Goal: Book appointment/travel/reservation

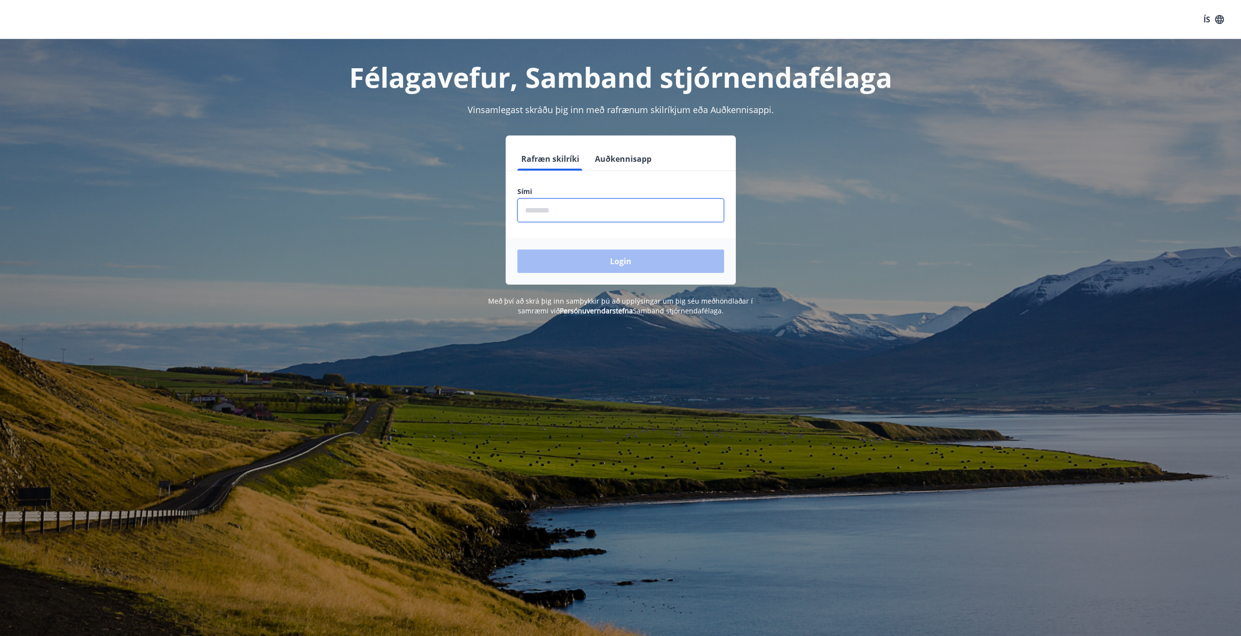
drag, startPoint x: 532, startPoint y: 215, endPoint x: 552, endPoint y: 221, distance: 21.0
click at [532, 215] on input "phone" at bounding box center [620, 210] width 207 height 24
type input "********"
click at [517, 250] on button "Login" at bounding box center [620, 261] width 207 height 23
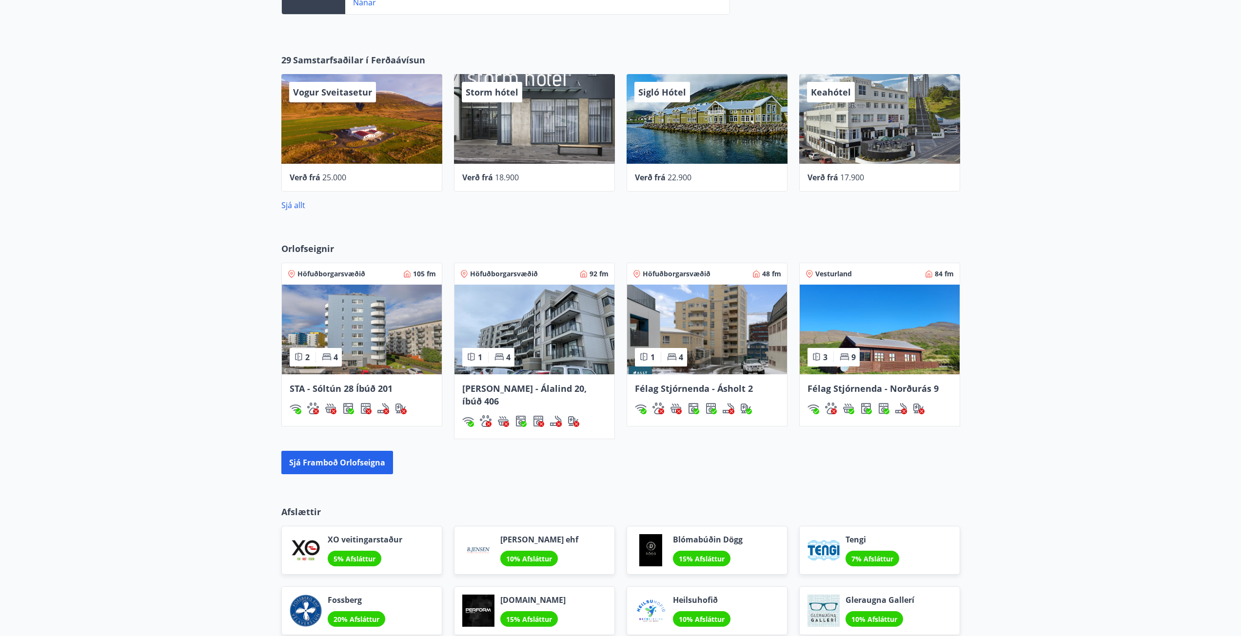
scroll to position [488, 0]
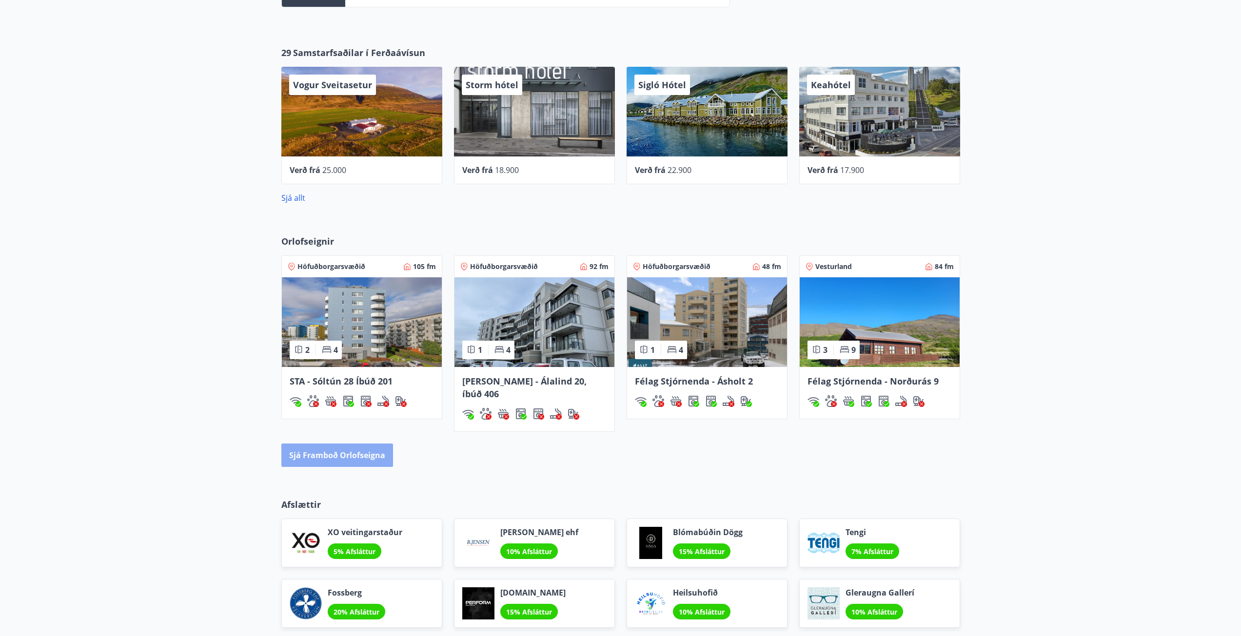
click at [362, 444] on button "Sjá framboð orlofseigna" at bounding box center [337, 455] width 112 height 23
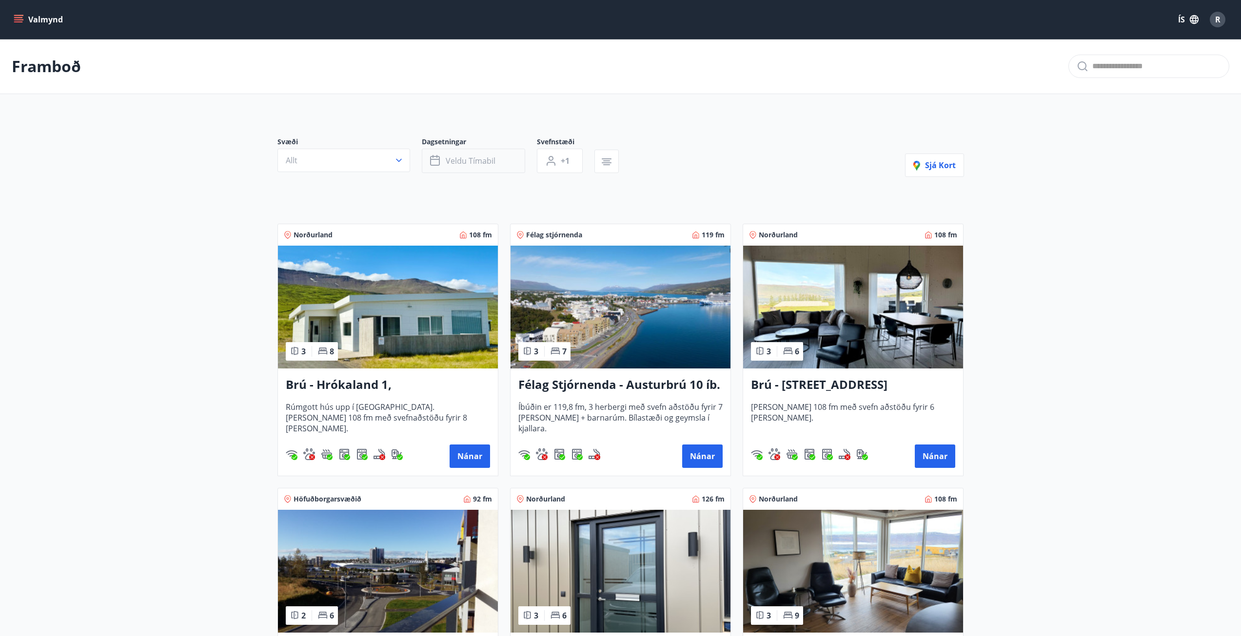
click at [513, 160] on button "Veldu tímabil" at bounding box center [473, 161] width 103 height 24
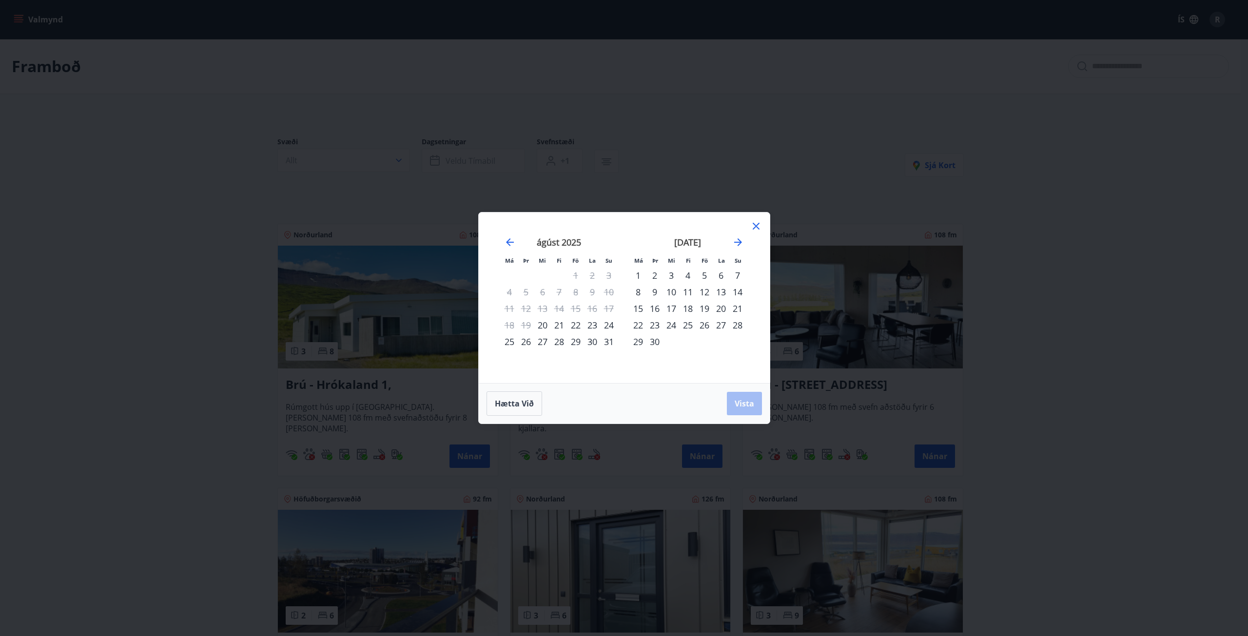
click at [578, 324] on div "22" at bounding box center [576, 325] width 17 height 17
click at [612, 326] on div "24" at bounding box center [609, 325] width 17 height 17
click at [747, 398] on span "Vista" at bounding box center [745, 403] width 20 height 11
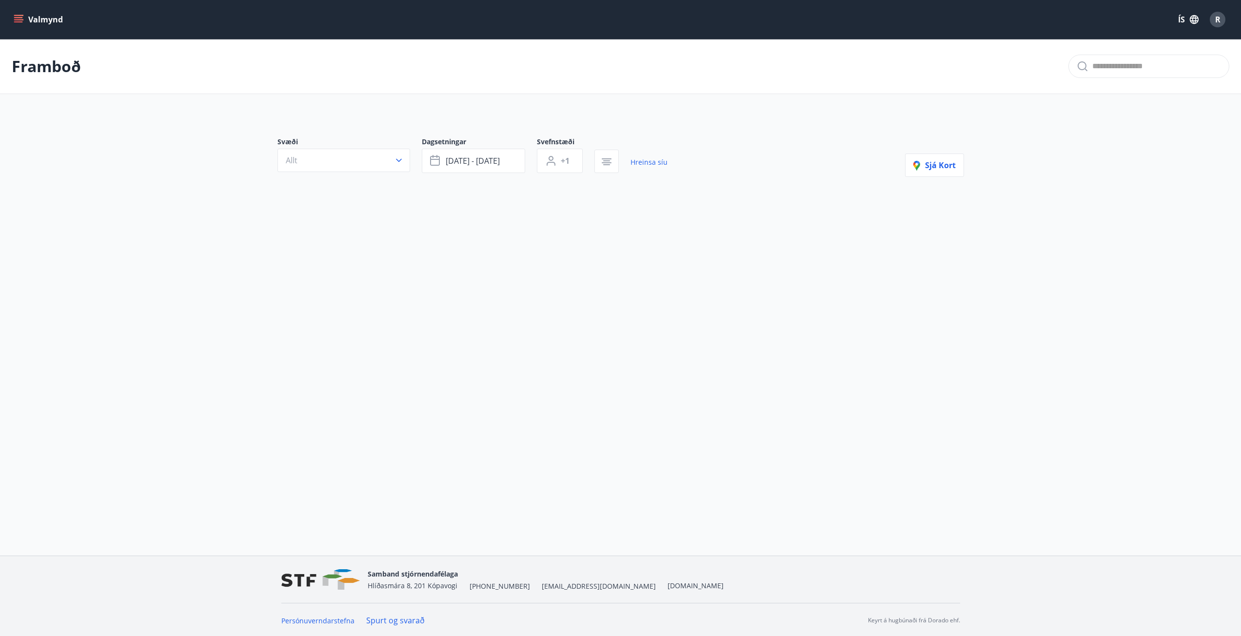
click at [22, 19] on icon "menu" at bounding box center [19, 20] width 10 height 10
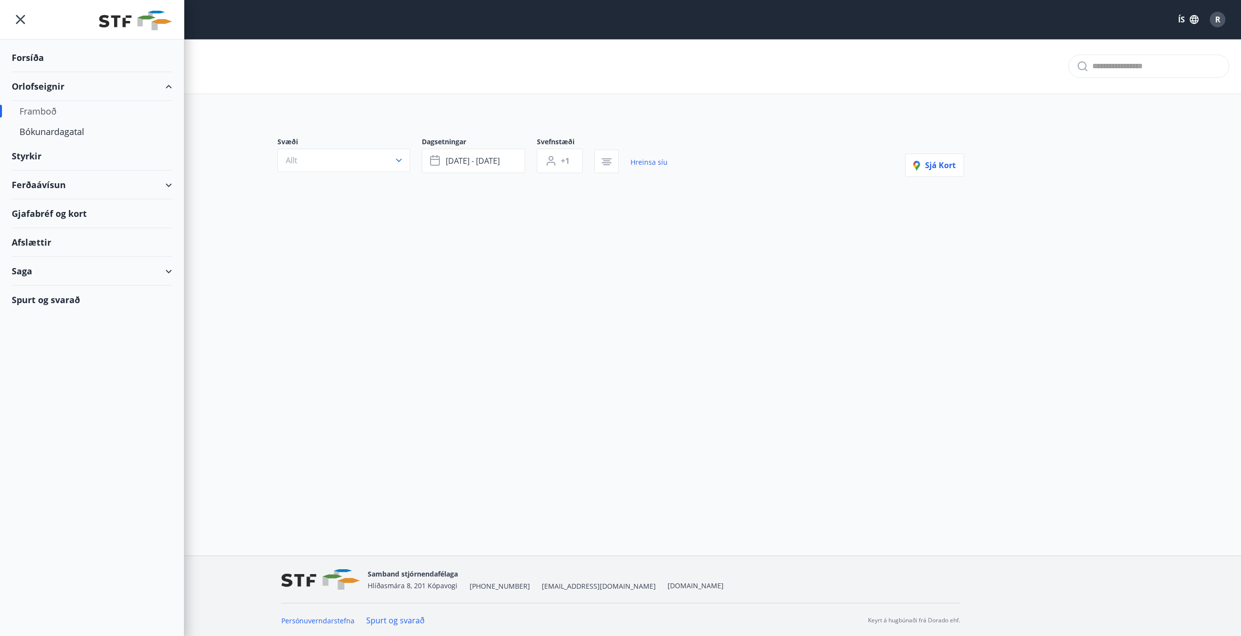
click at [80, 217] on div "Gjafabréf og kort" at bounding box center [92, 213] width 160 height 29
click at [58, 265] on div "Saga" at bounding box center [92, 271] width 160 height 29
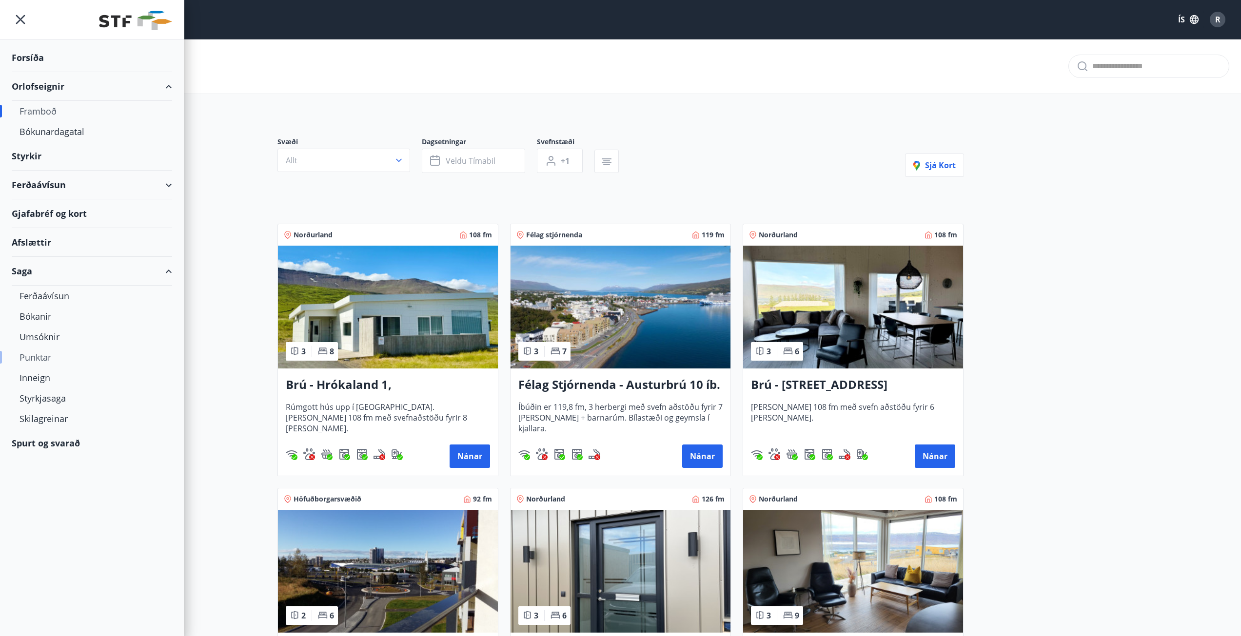
click at [44, 361] on div "Punktar" at bounding box center [92, 357] width 145 height 20
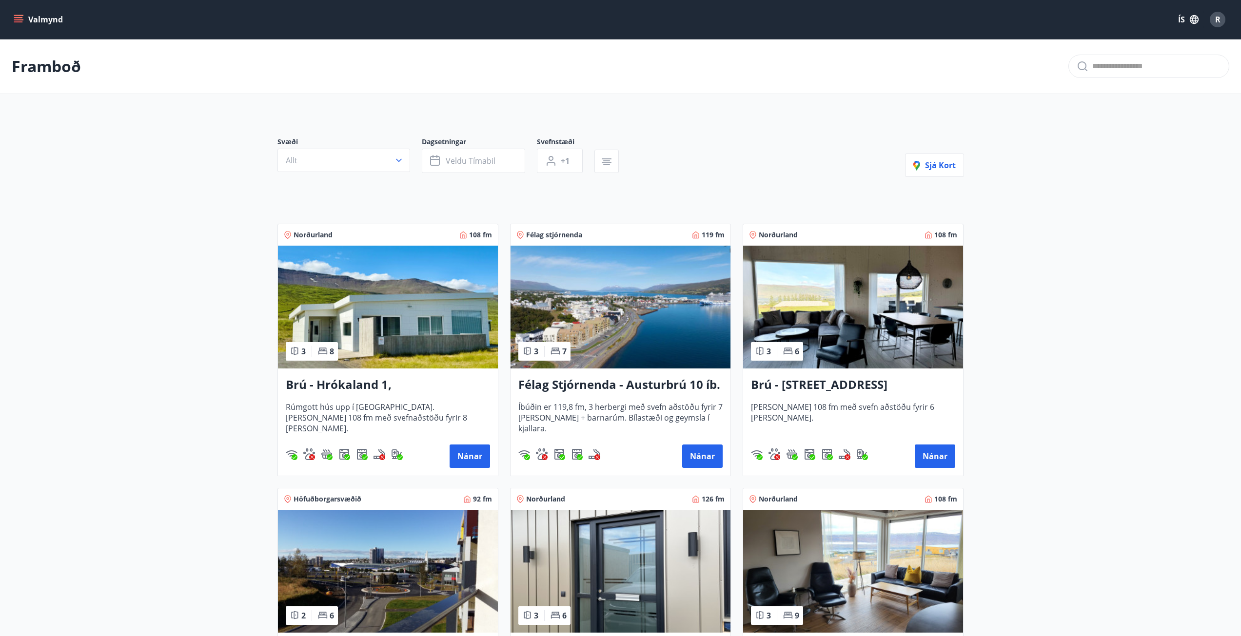
click at [22, 17] on icon "menu" at bounding box center [18, 17] width 9 height 1
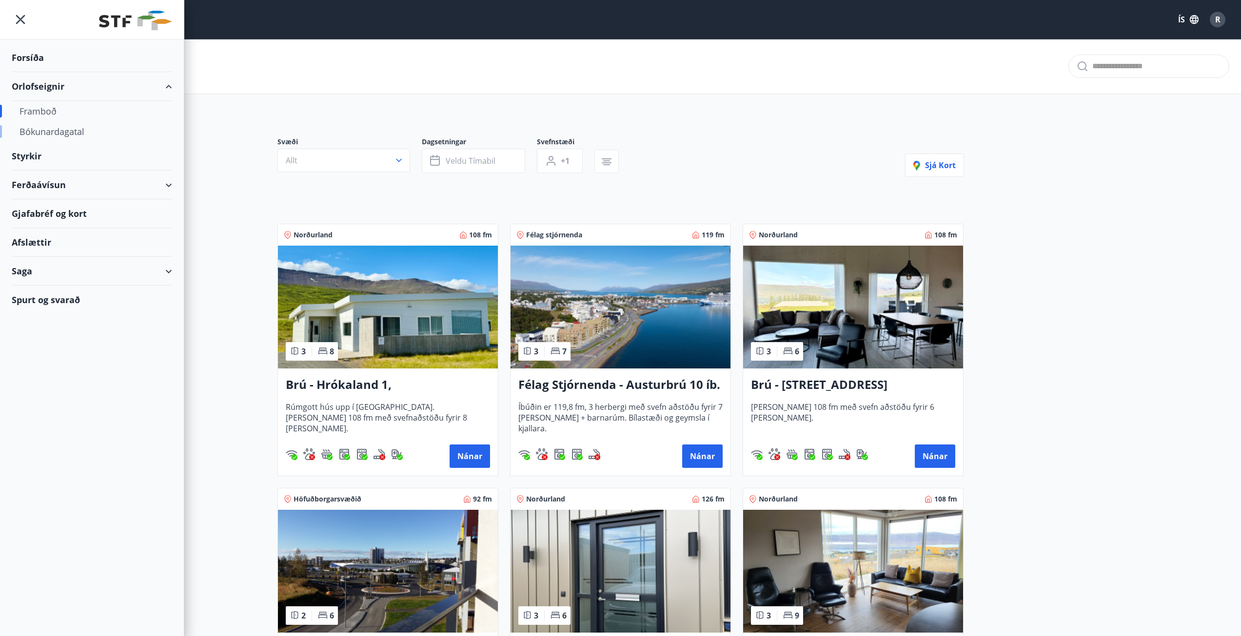
click at [50, 127] on div "Bókunardagatal" at bounding box center [92, 131] width 145 height 20
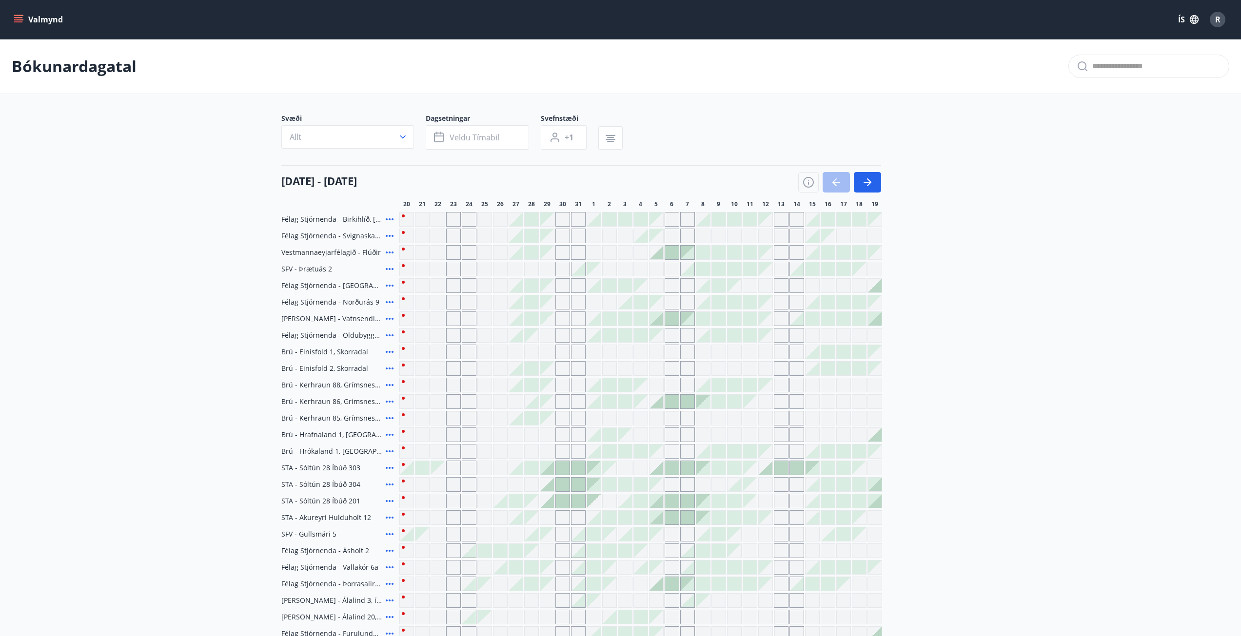
click at [657, 284] on div "Gráir dagar eru ekki bókanlegir" at bounding box center [656, 285] width 15 height 15
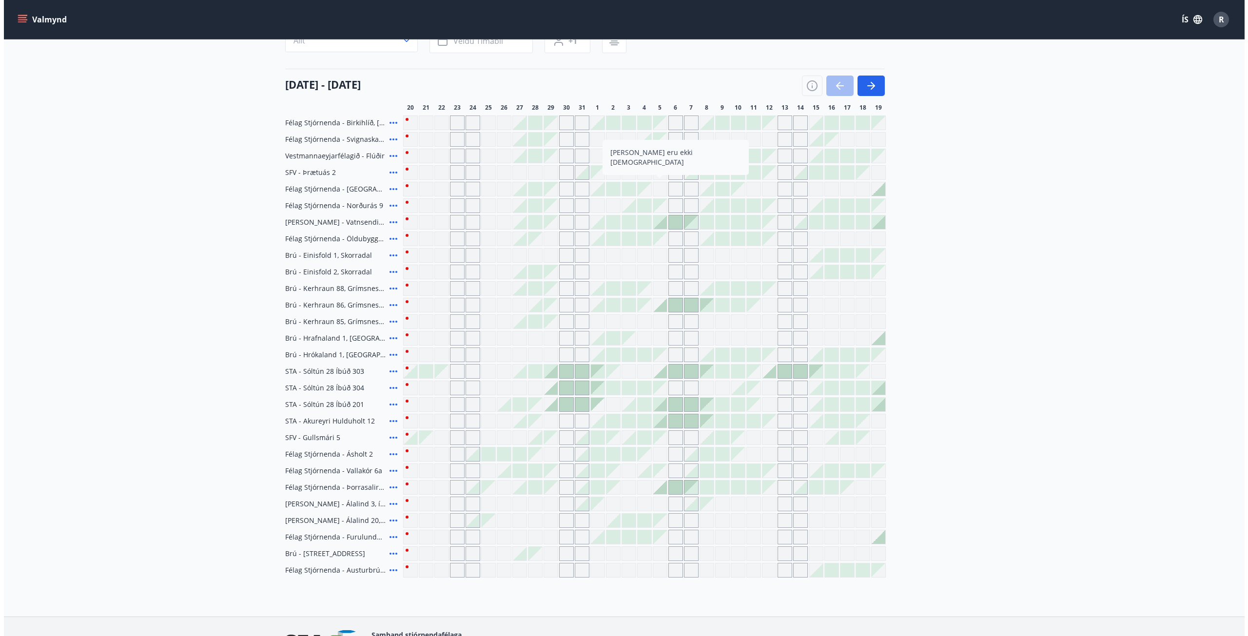
scroll to position [159, 0]
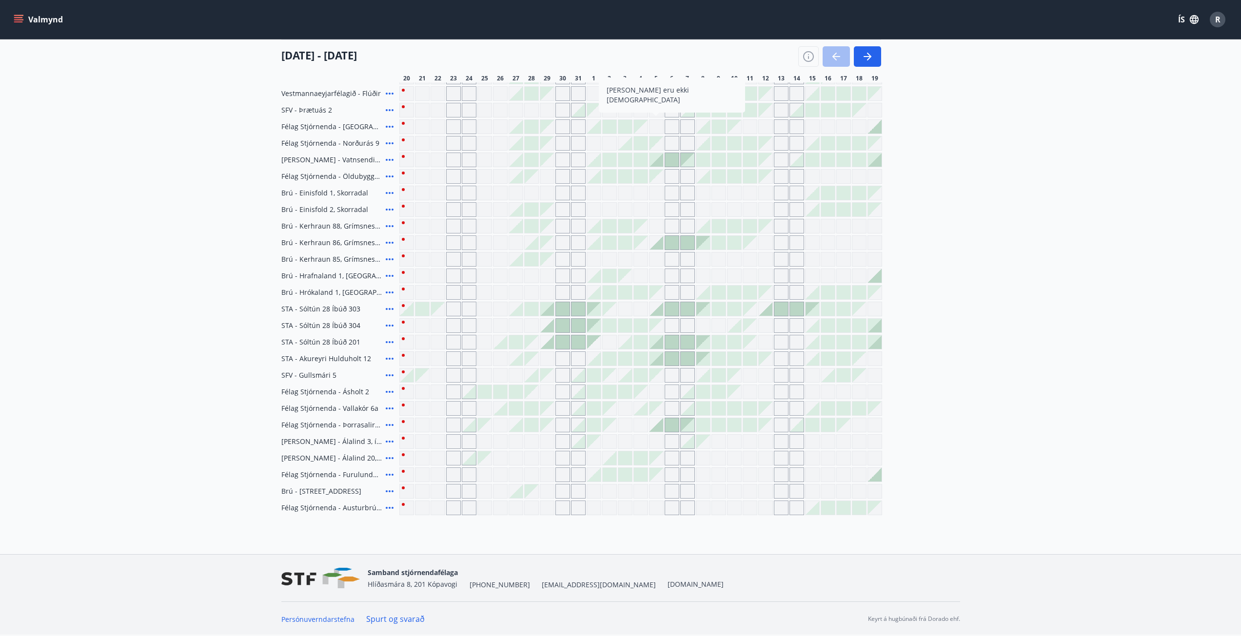
click at [388, 504] on icon at bounding box center [390, 508] width 12 height 12
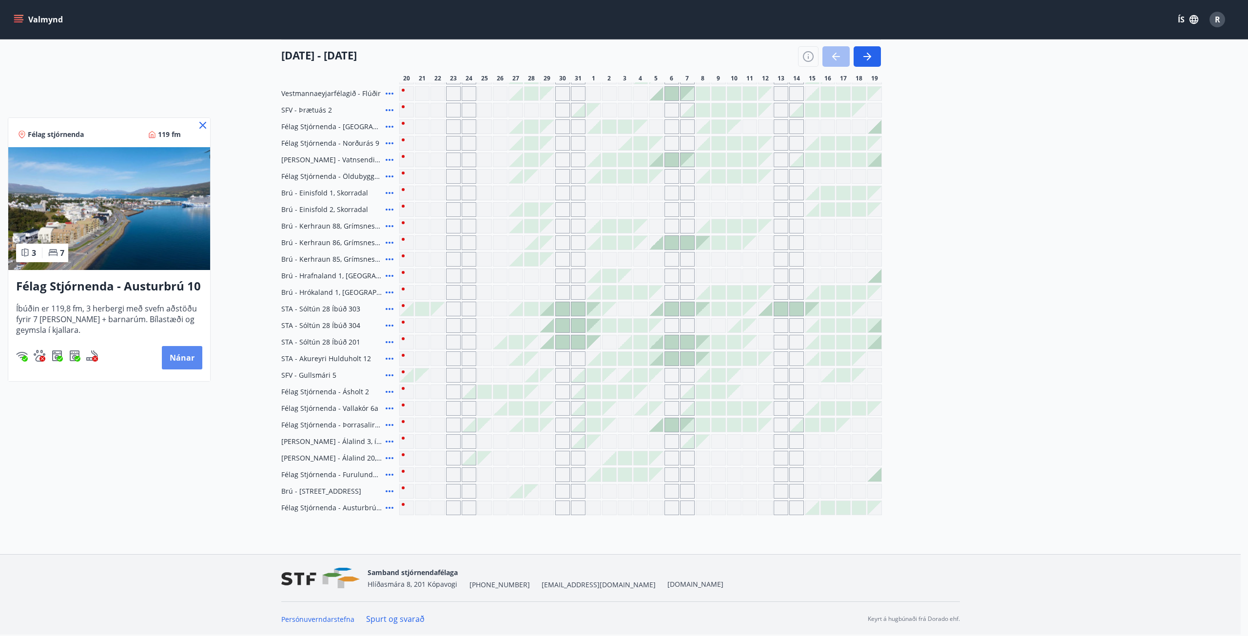
click at [180, 356] on button "Nánar" at bounding box center [182, 357] width 40 height 23
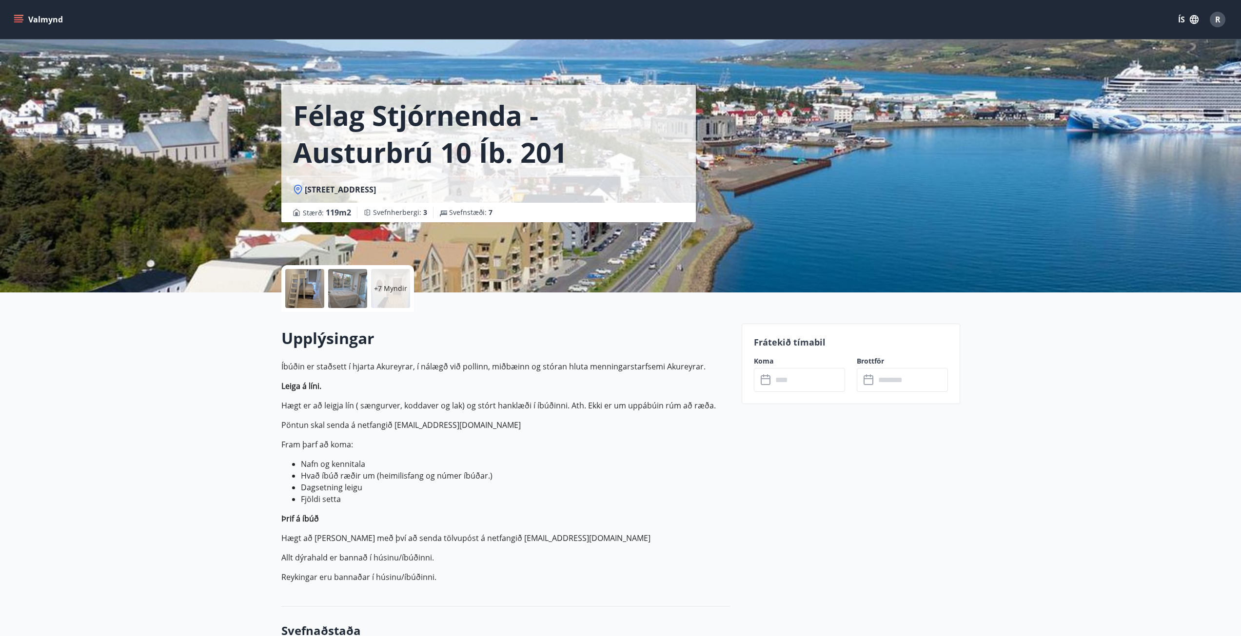
click at [359, 293] on div at bounding box center [347, 288] width 39 height 39
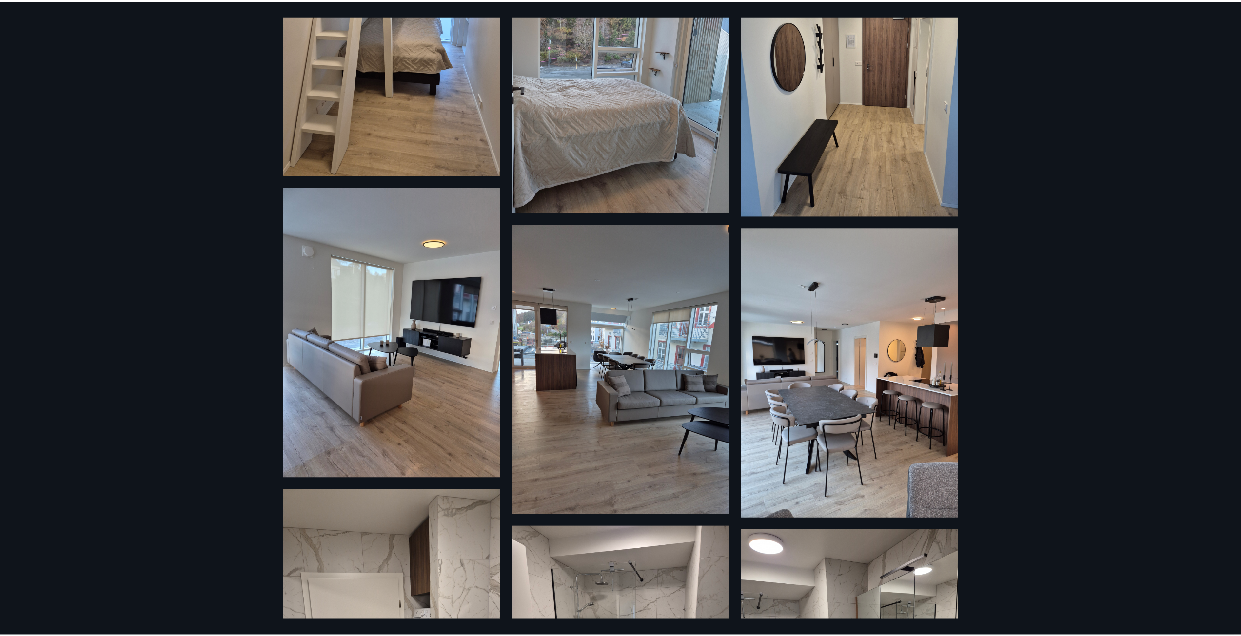
scroll to position [411, 0]
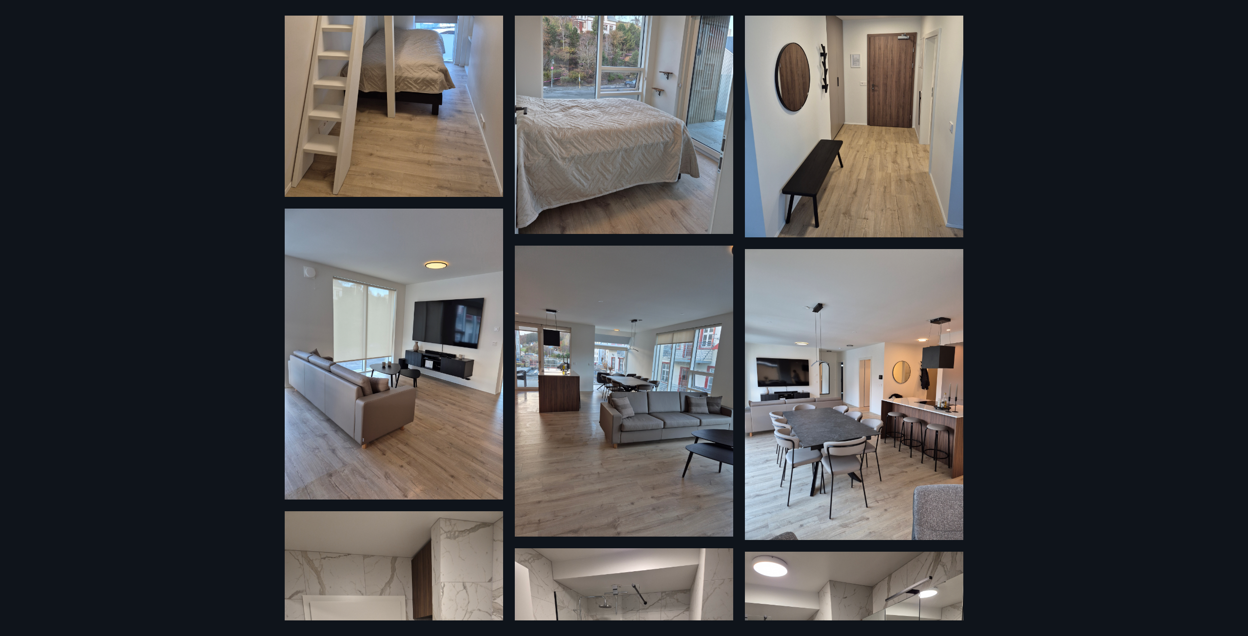
click at [895, 401] on img at bounding box center [854, 394] width 218 height 291
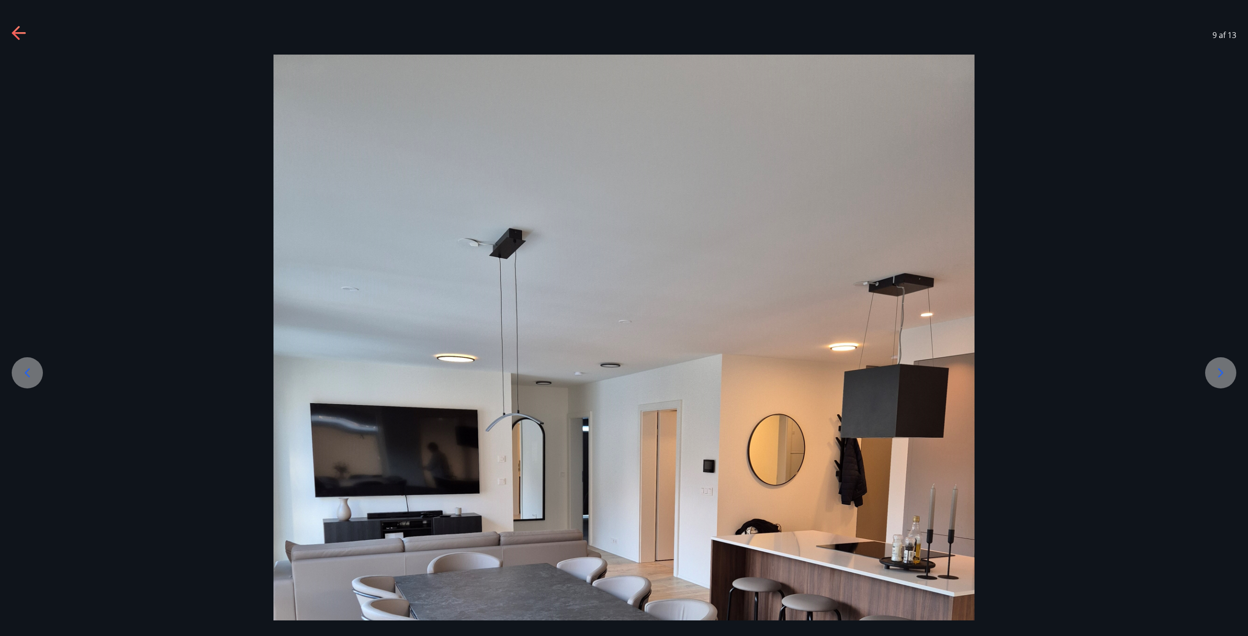
click at [22, 34] on icon at bounding box center [20, 34] width 16 height 16
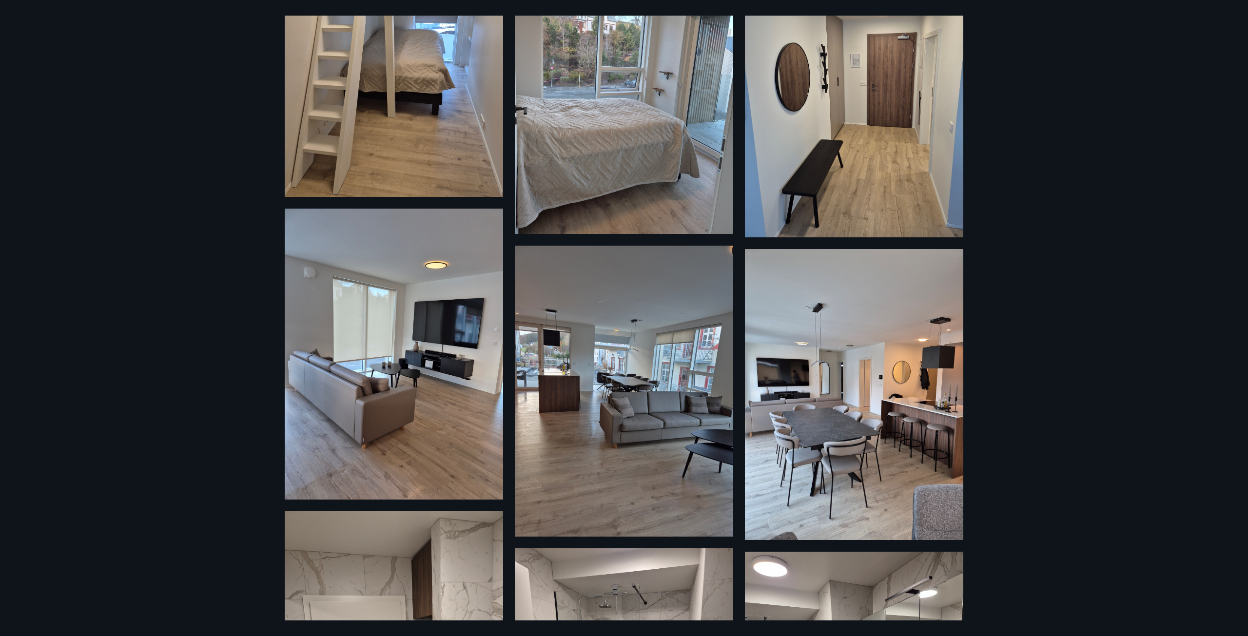
click at [22, 34] on div "13 Myndir" at bounding box center [624, 318] width 1248 height 636
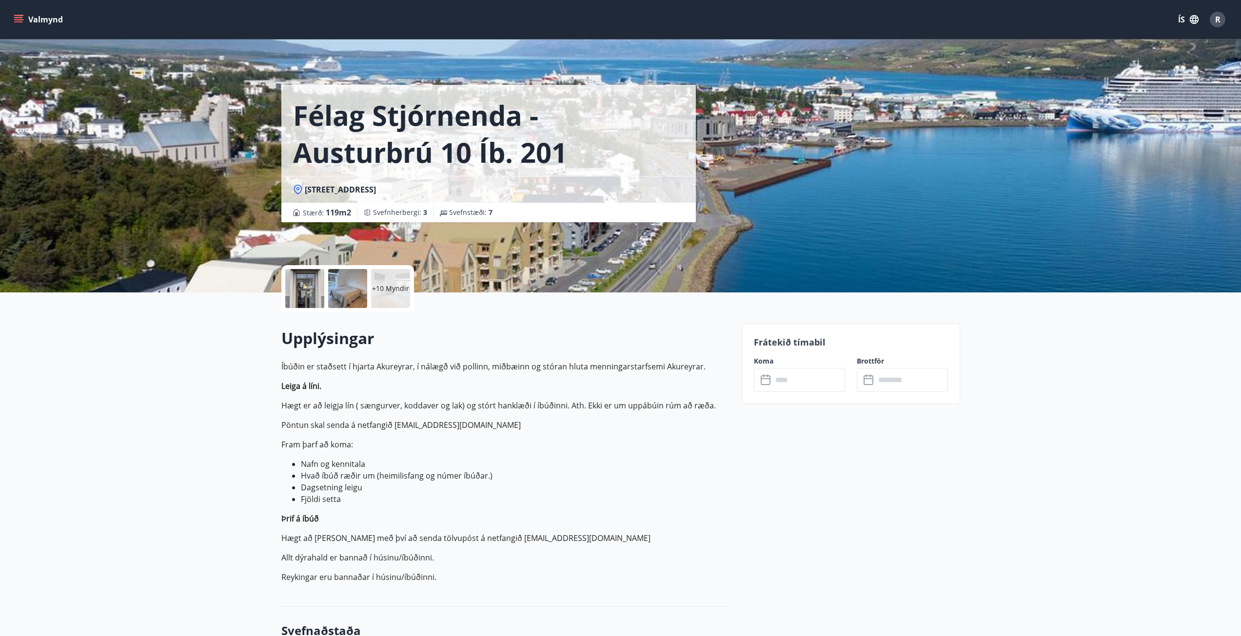
click at [789, 379] on input "text" at bounding box center [808, 380] width 73 height 24
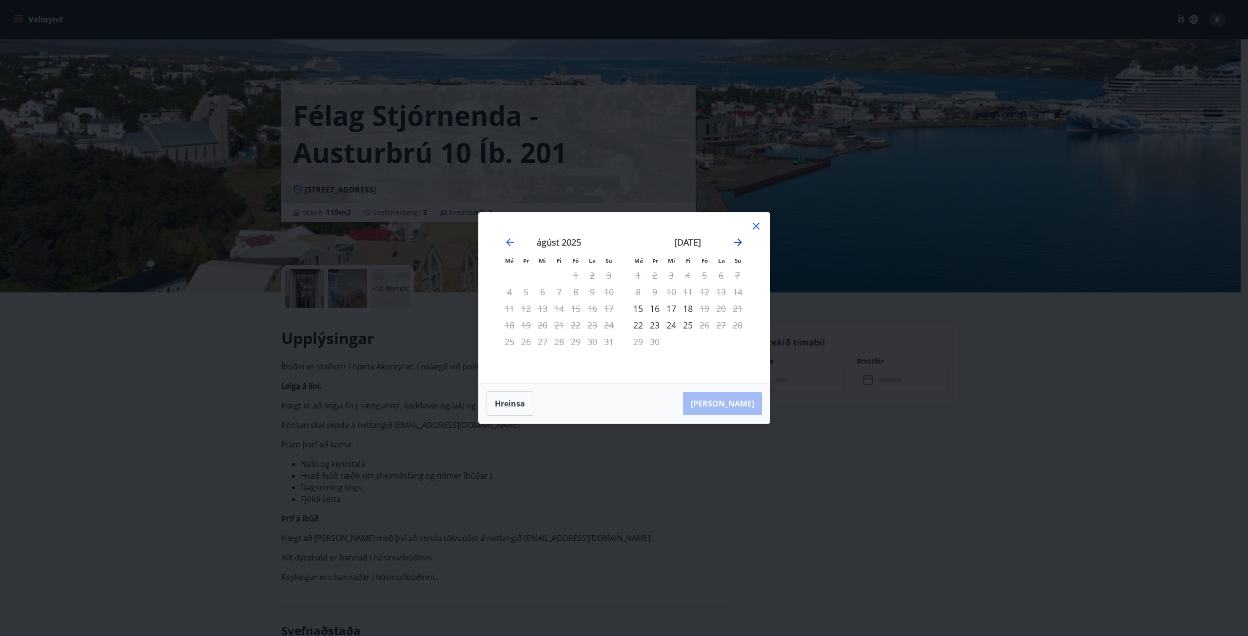
click at [739, 243] on icon "Move forward to switch to the next month." at bounding box center [738, 243] width 12 height 12
click at [707, 307] on div "17" at bounding box center [704, 308] width 17 height 17
click at [639, 322] on div "20" at bounding box center [638, 325] width 17 height 17
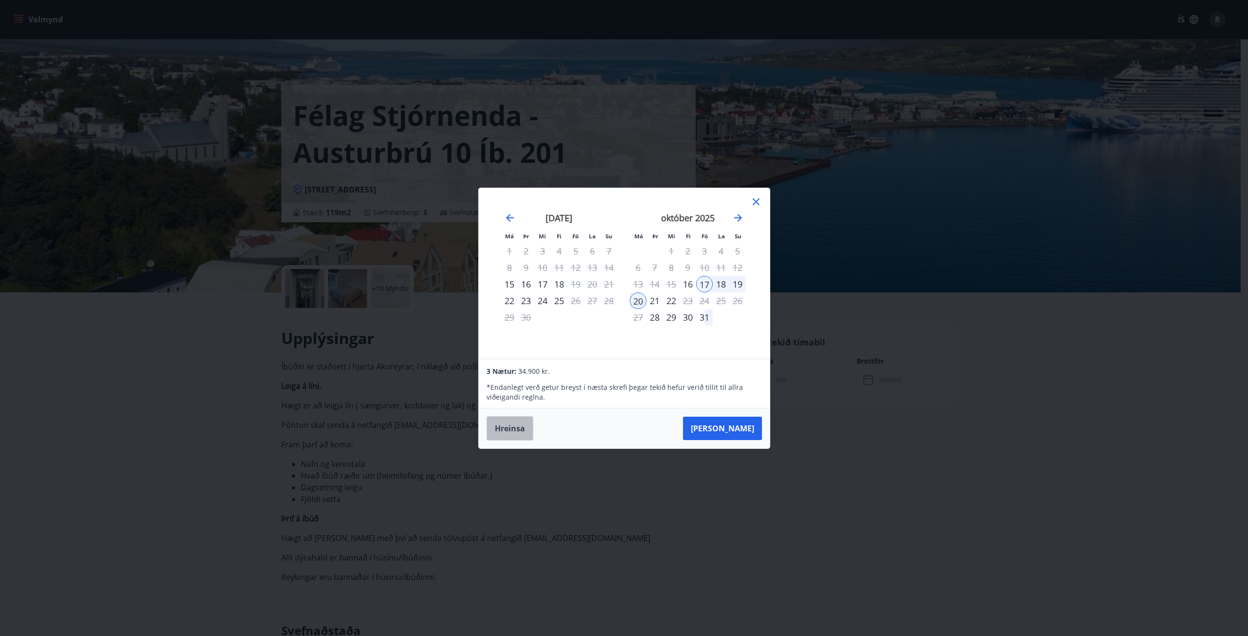
click at [504, 434] on button "Hreinsa" at bounding box center [510, 428] width 47 height 24
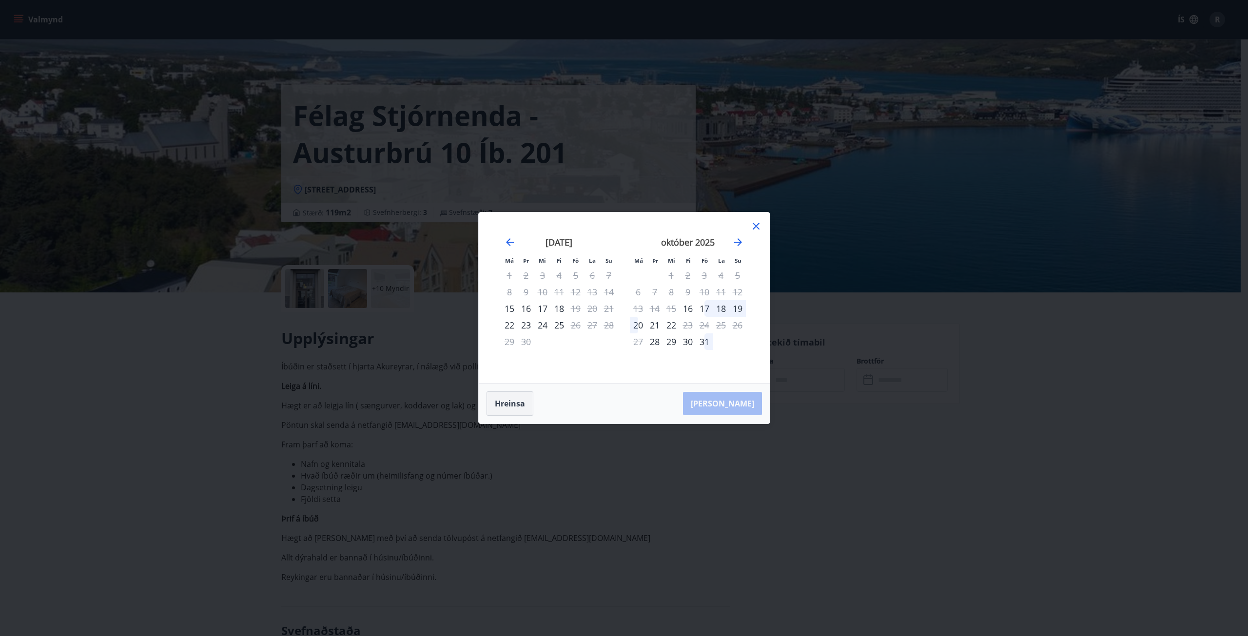
click at [506, 403] on button "Hreinsa" at bounding box center [510, 404] width 47 height 24
click at [752, 225] on icon at bounding box center [756, 226] width 12 height 12
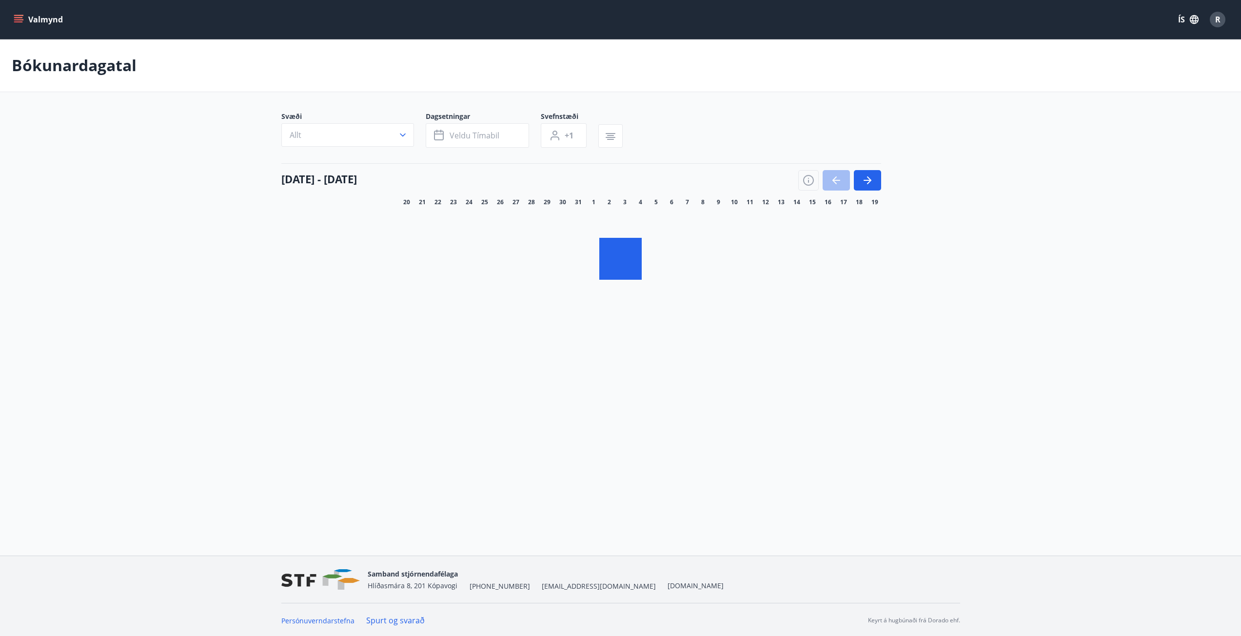
scroll to position [1, 0]
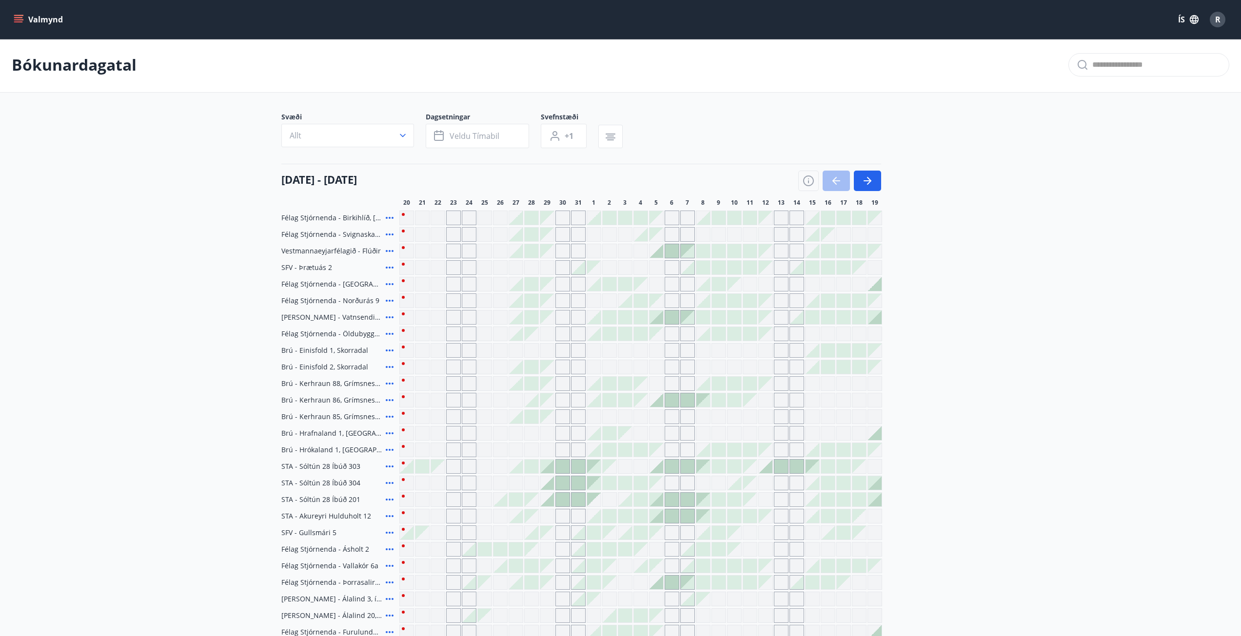
click at [391, 463] on icon at bounding box center [390, 467] width 12 height 12
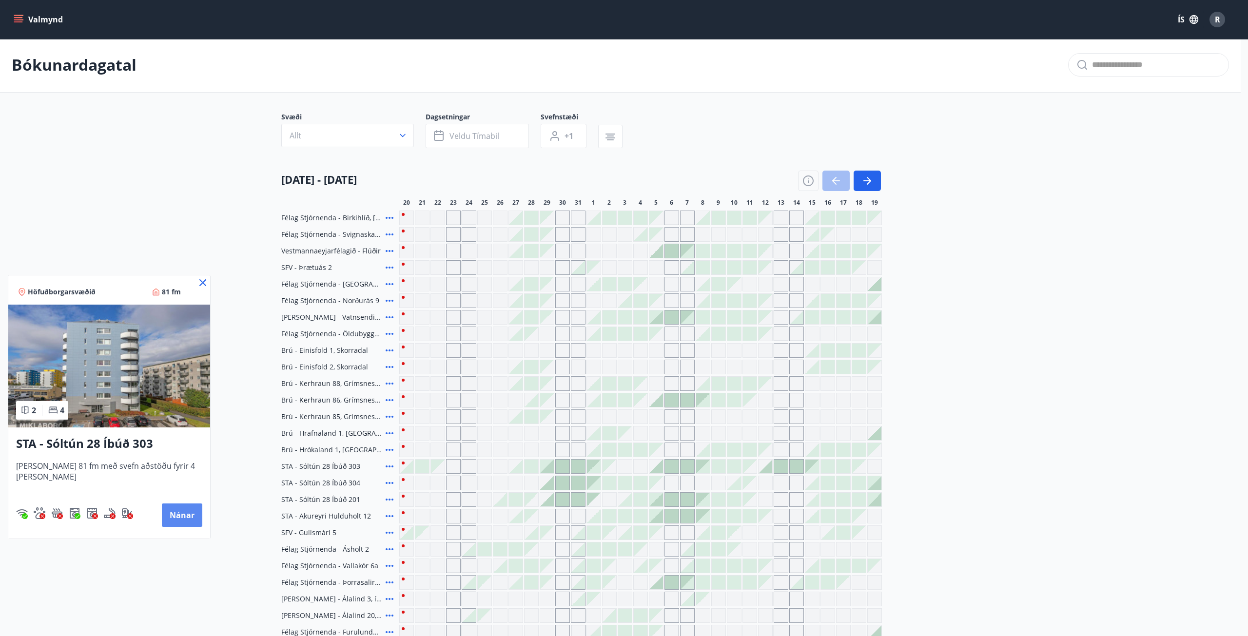
click at [181, 512] on button "Nánar" at bounding box center [182, 515] width 40 height 23
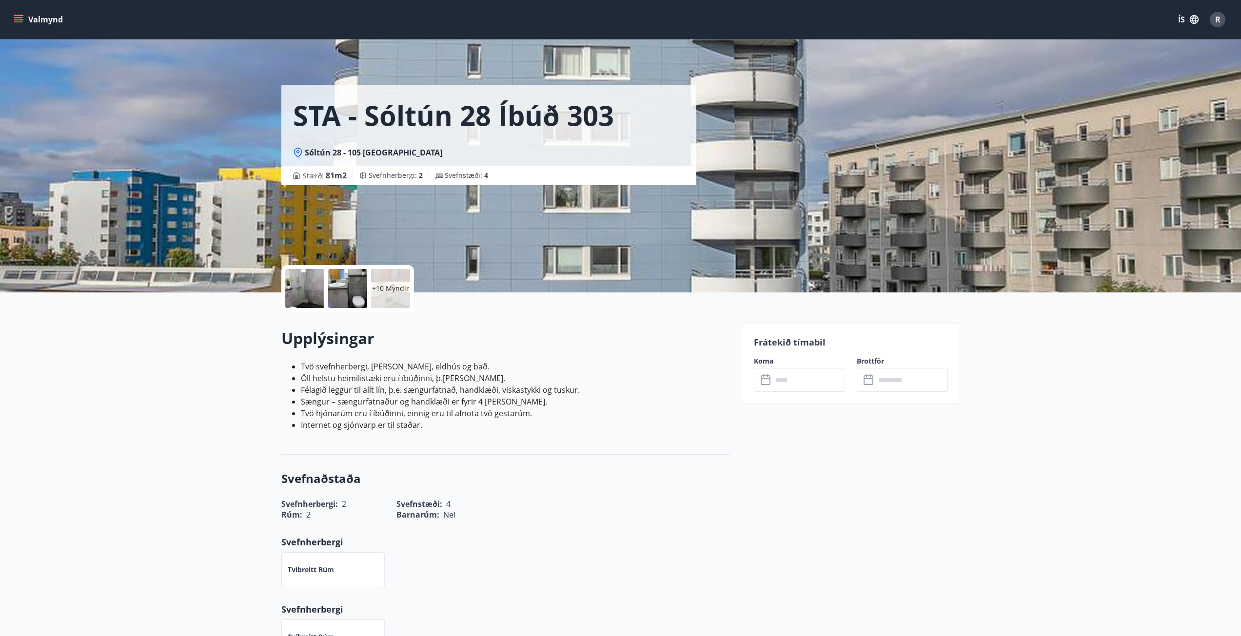
click at [788, 371] on input "text" at bounding box center [808, 380] width 73 height 24
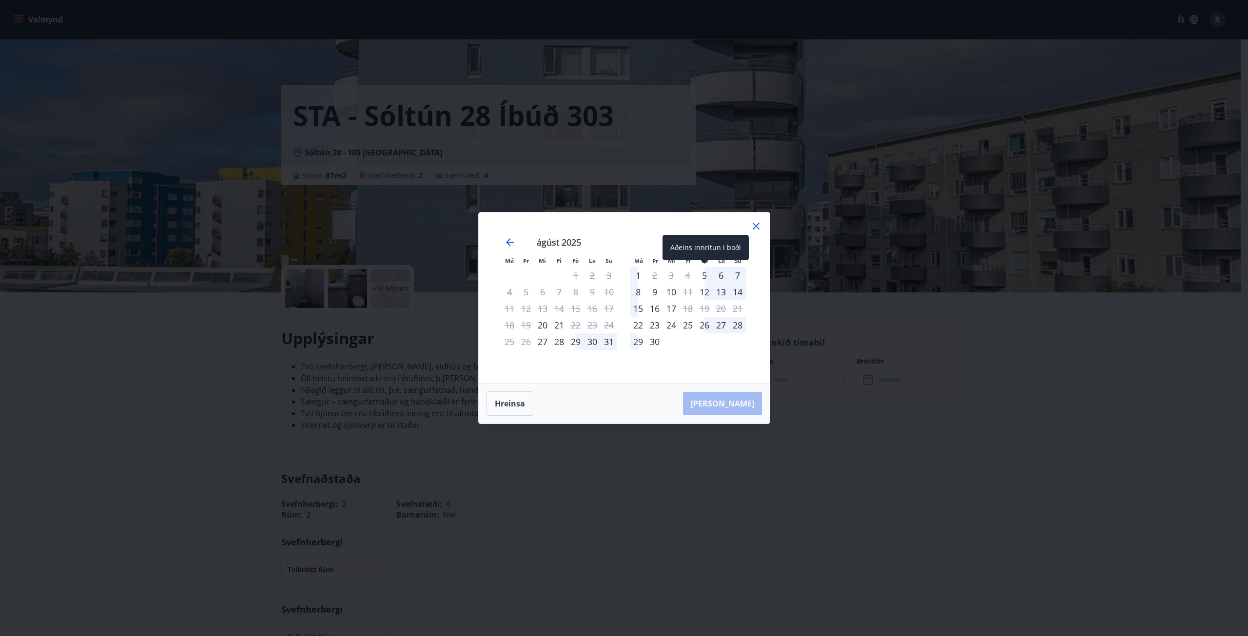
click at [704, 277] on div "5" at bounding box center [704, 275] width 17 height 17
click at [736, 273] on div "7" at bounding box center [738, 275] width 17 height 17
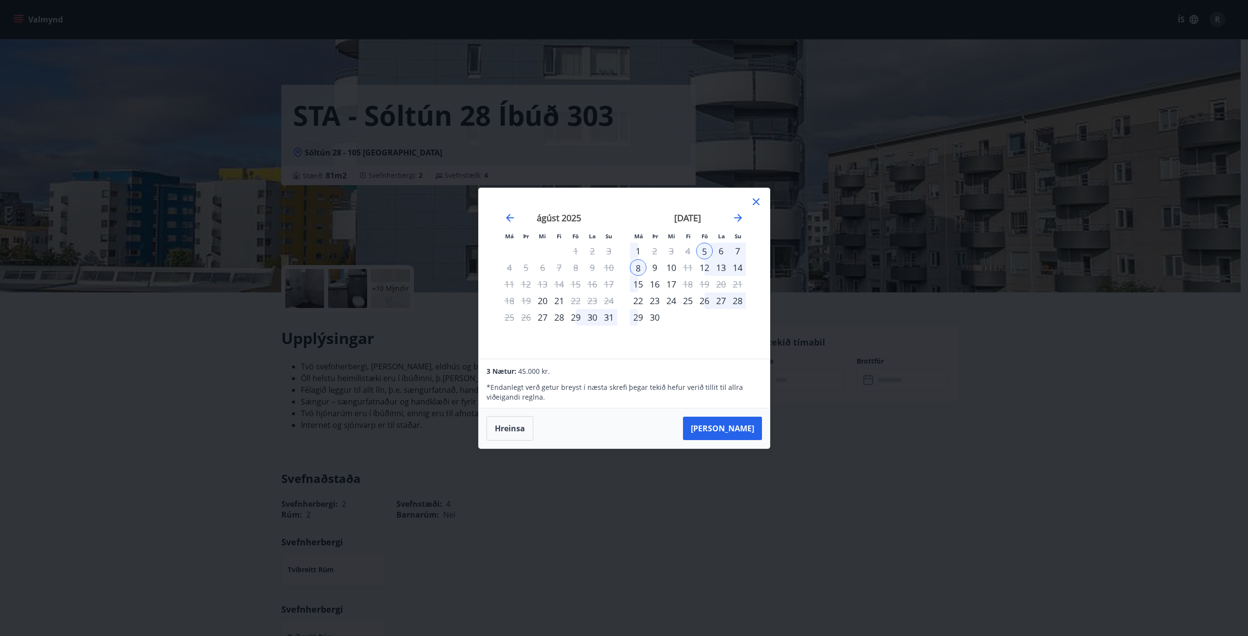
click at [739, 254] on div "7" at bounding box center [738, 251] width 17 height 17
click at [708, 244] on div "5" at bounding box center [704, 251] width 17 height 17
click at [508, 432] on button "Hreinsa" at bounding box center [510, 428] width 47 height 24
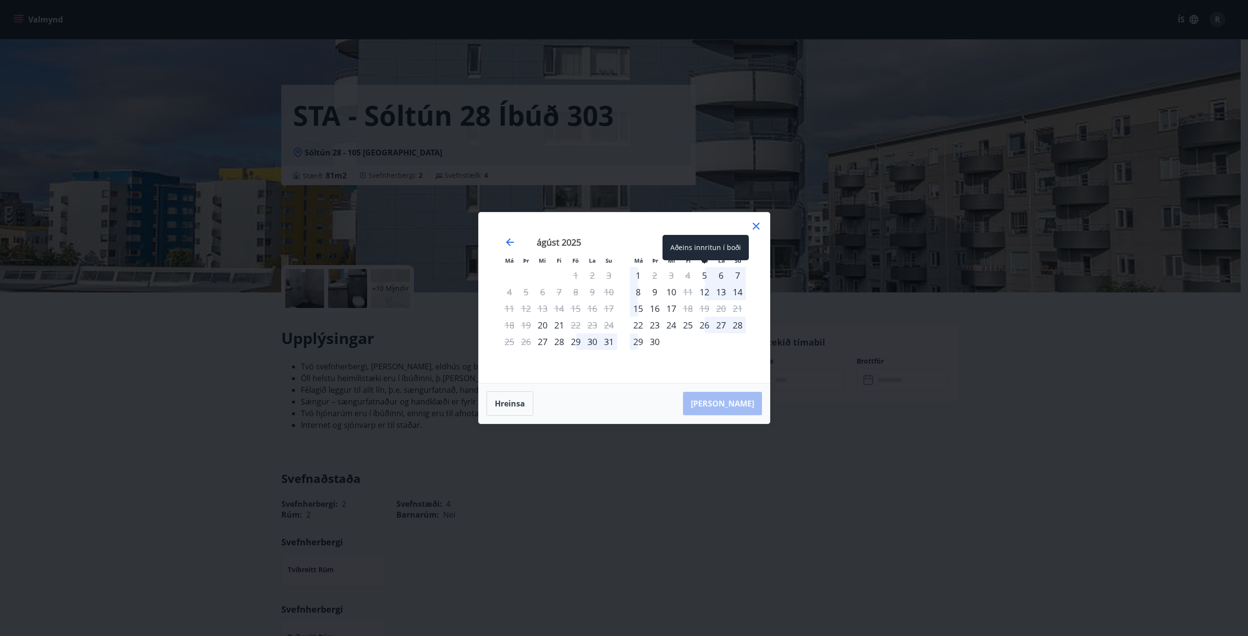
click at [704, 277] on div "5" at bounding box center [704, 275] width 17 height 17
click at [741, 273] on div "7" at bounding box center [738, 275] width 17 height 17
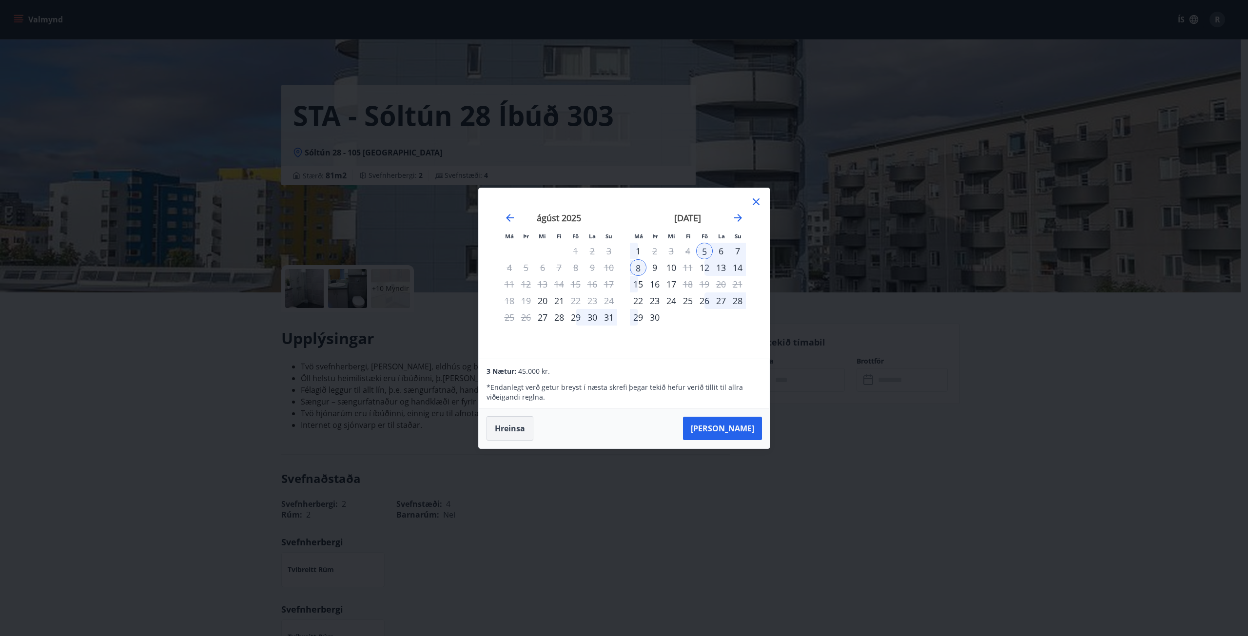
click at [514, 432] on button "Hreinsa" at bounding box center [510, 428] width 47 height 24
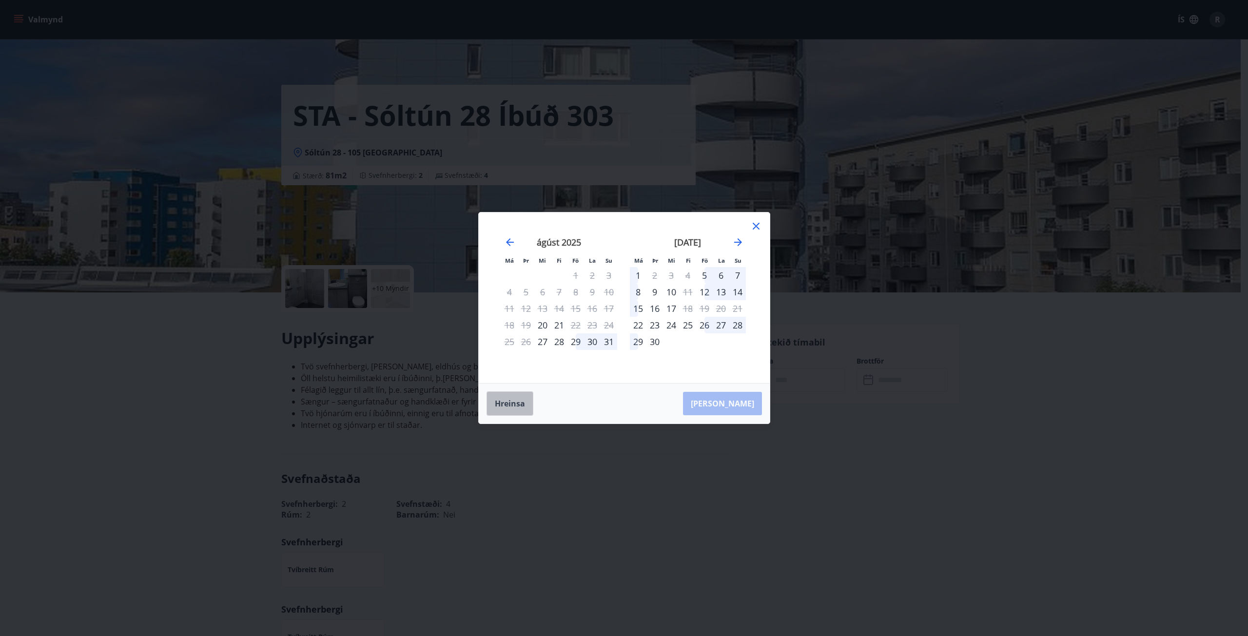
click at [515, 403] on button "Hreinsa" at bounding box center [510, 404] width 47 height 24
click at [753, 224] on icon at bounding box center [756, 226] width 7 height 7
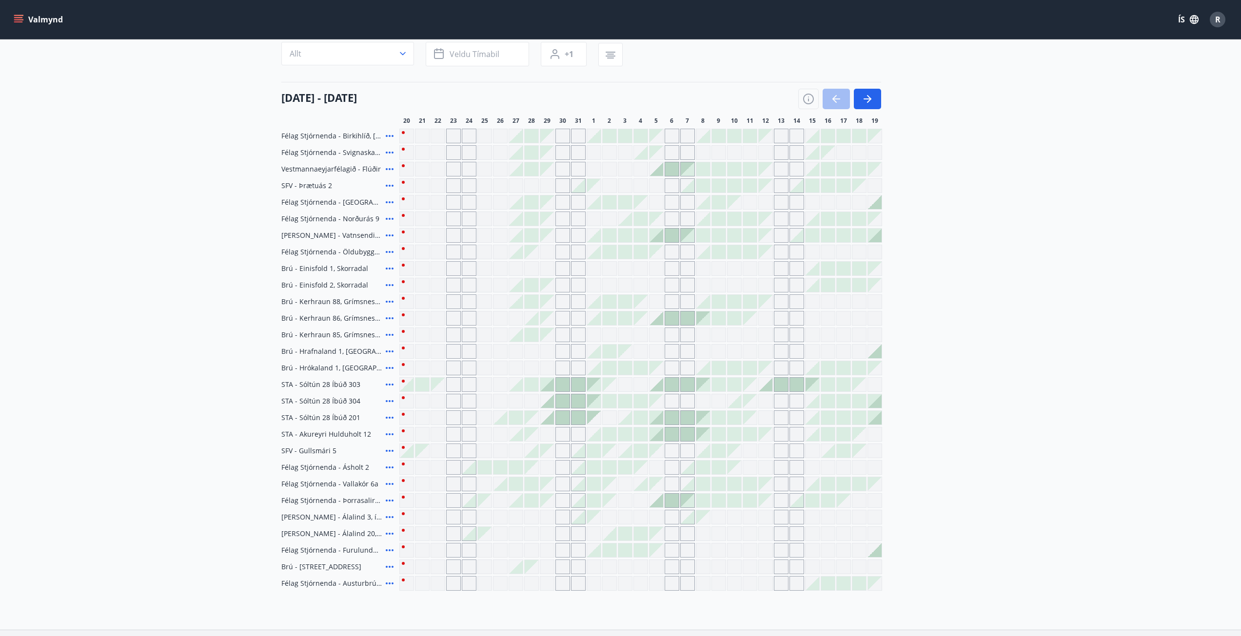
scroll to position [1, 0]
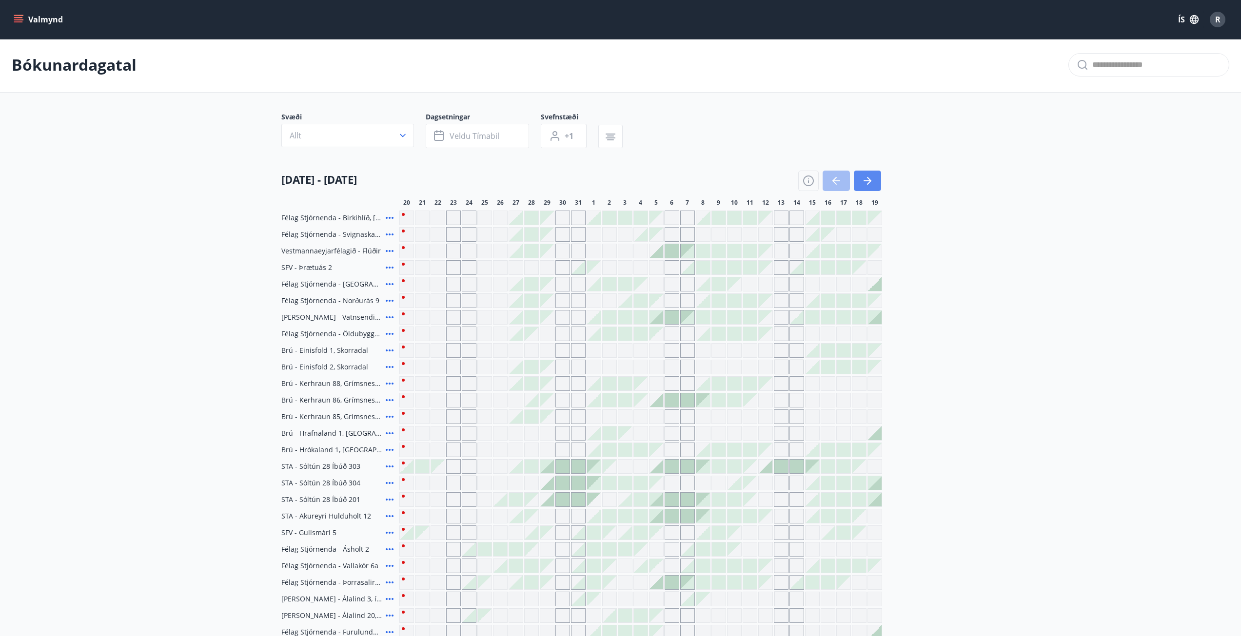
click at [867, 182] on icon "button" at bounding box center [868, 181] width 12 height 12
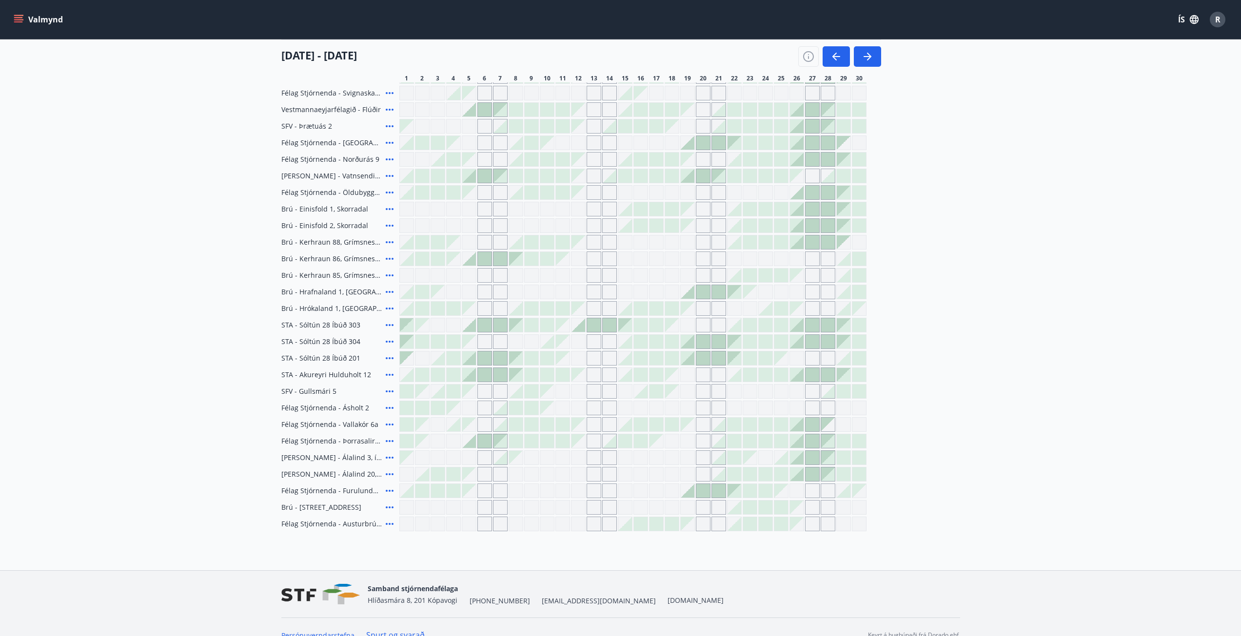
scroll to position [148, 0]
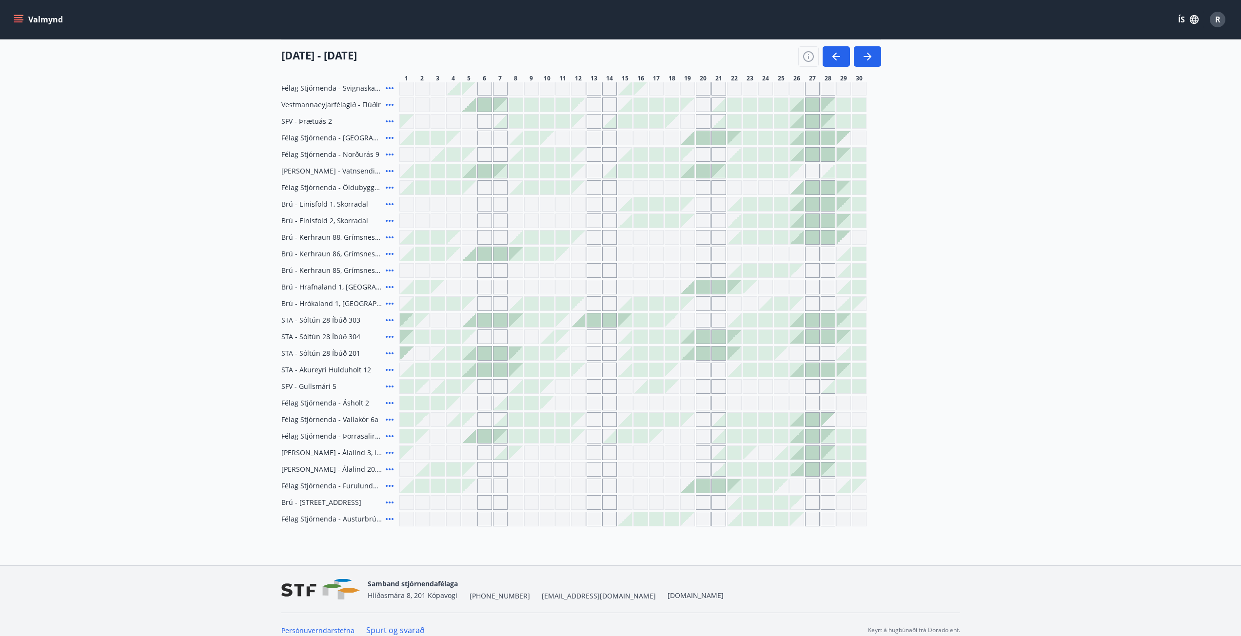
click at [690, 293] on div at bounding box center [688, 287] width 14 height 14
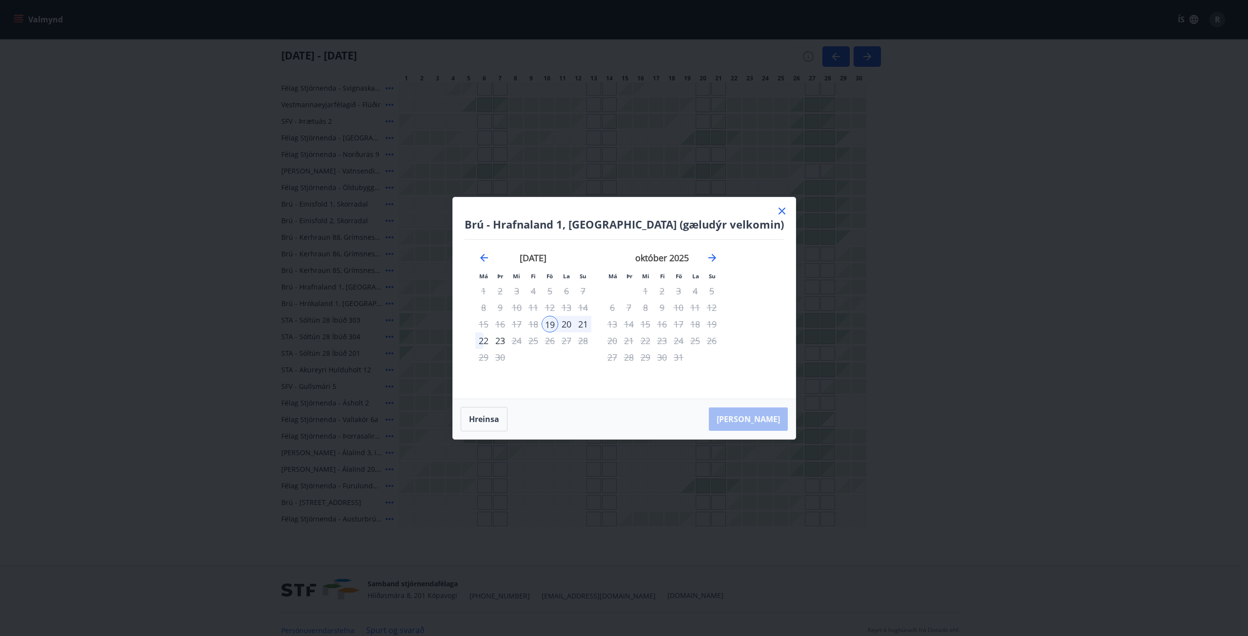
click at [492, 336] on div "22" at bounding box center [483, 341] width 17 height 17
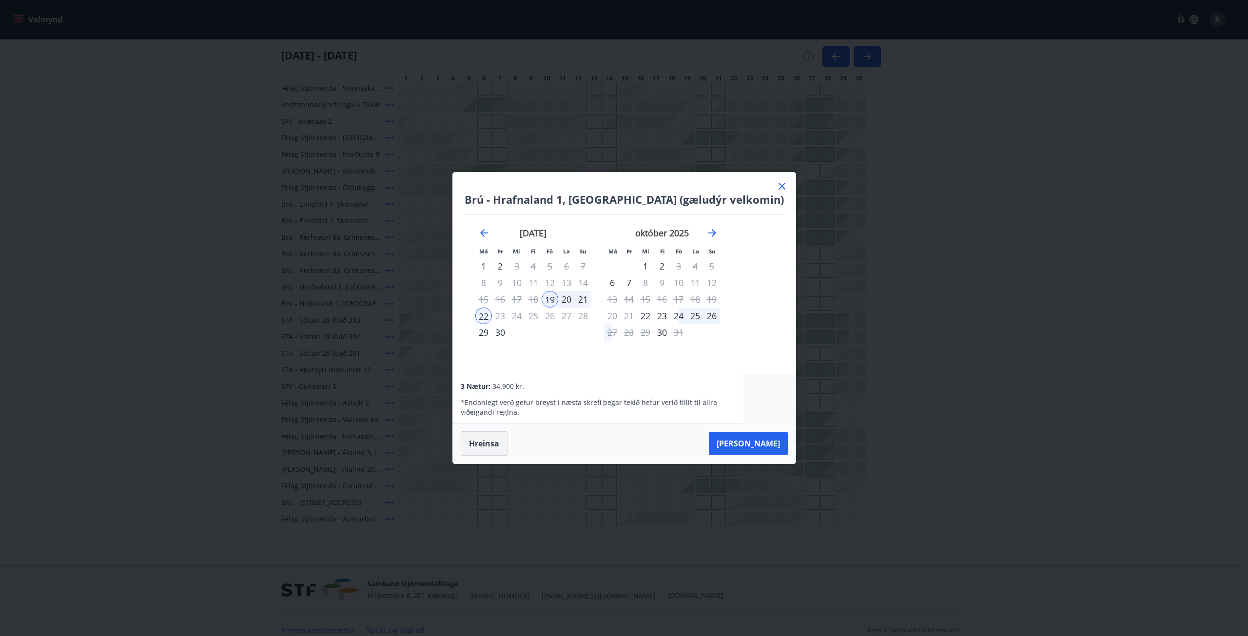
click at [508, 443] on button "Hreinsa" at bounding box center [484, 444] width 47 height 24
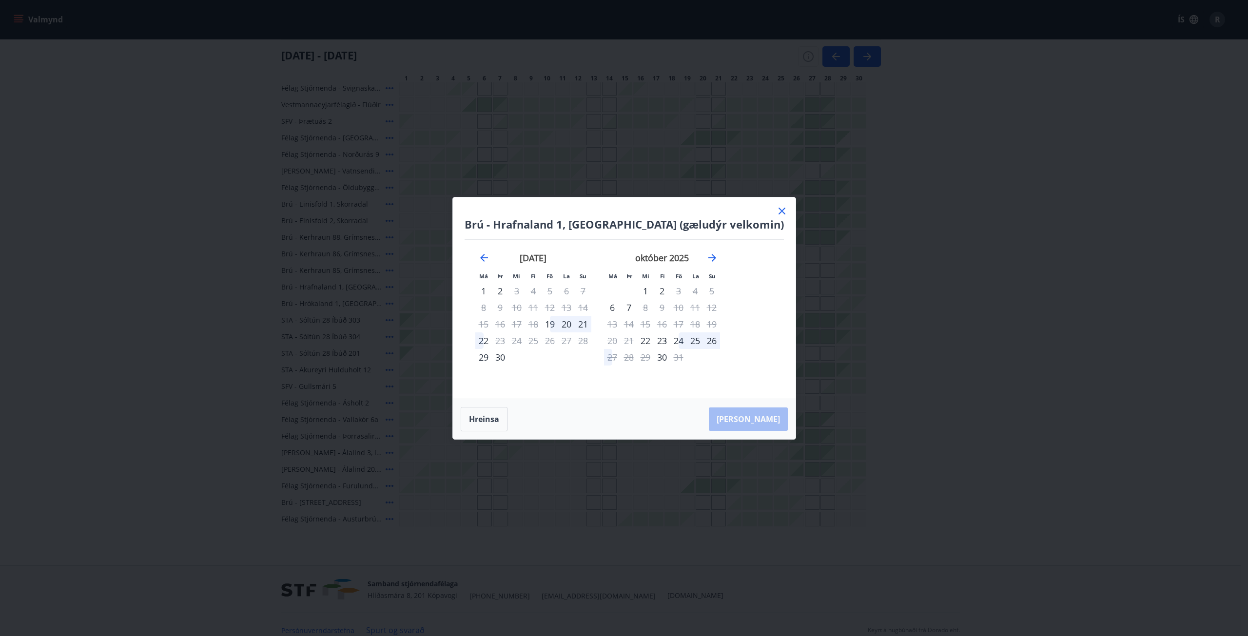
click at [758, 204] on div "Brú - [GEOGRAPHIC_DATA] 1, [GEOGRAPHIC_DATA] (gæludýr velkomin) Má Þr Mi Fi Fö …" at bounding box center [624, 297] width 343 height 201
click at [776, 210] on icon at bounding box center [782, 211] width 12 height 12
click at [757, 207] on div at bounding box center [632, 204] width 467 height 15
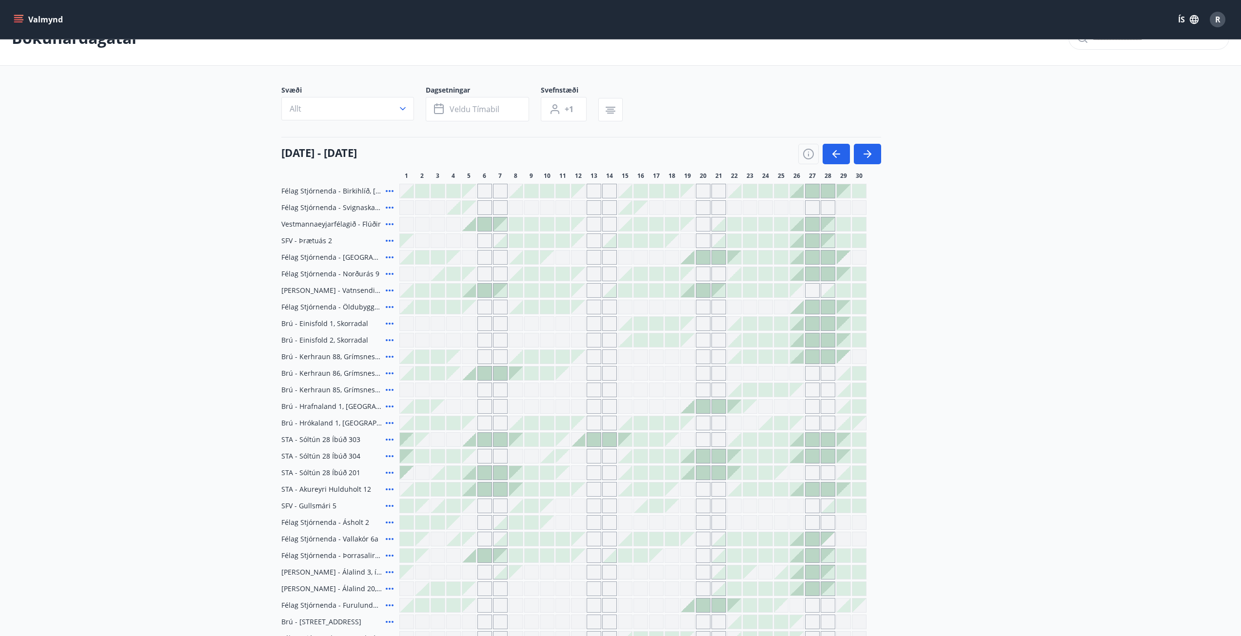
scroll to position [1, 0]
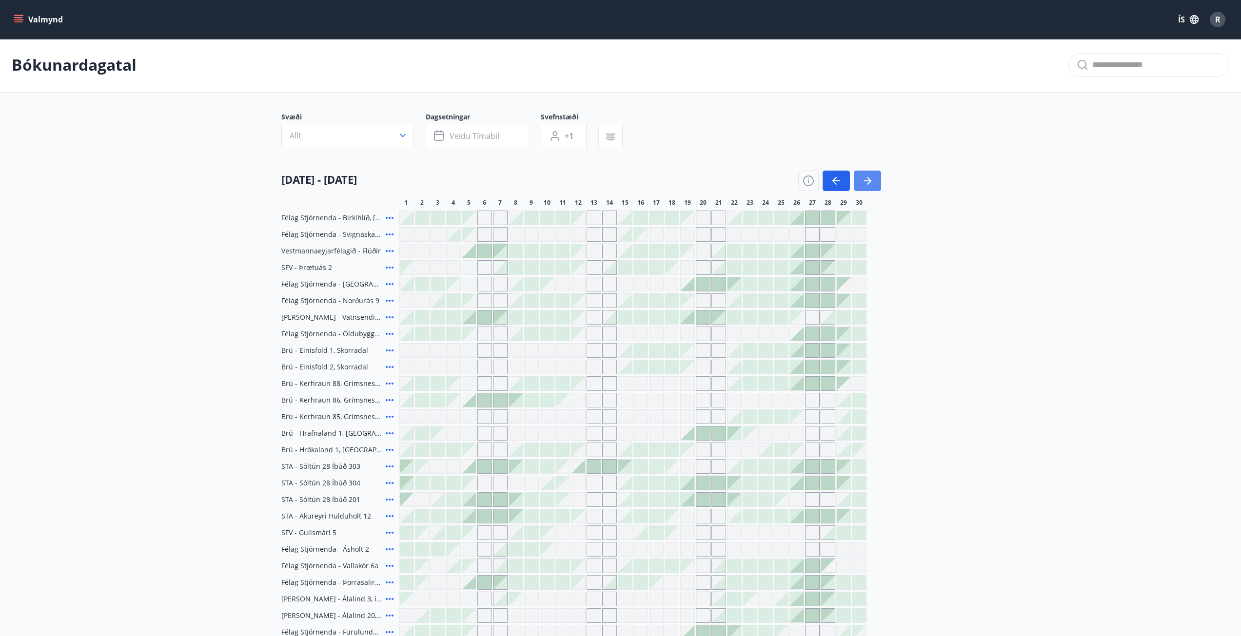
click at [867, 182] on icon "button" at bounding box center [868, 181] width 12 height 12
